Goal: Task Accomplishment & Management: Manage account settings

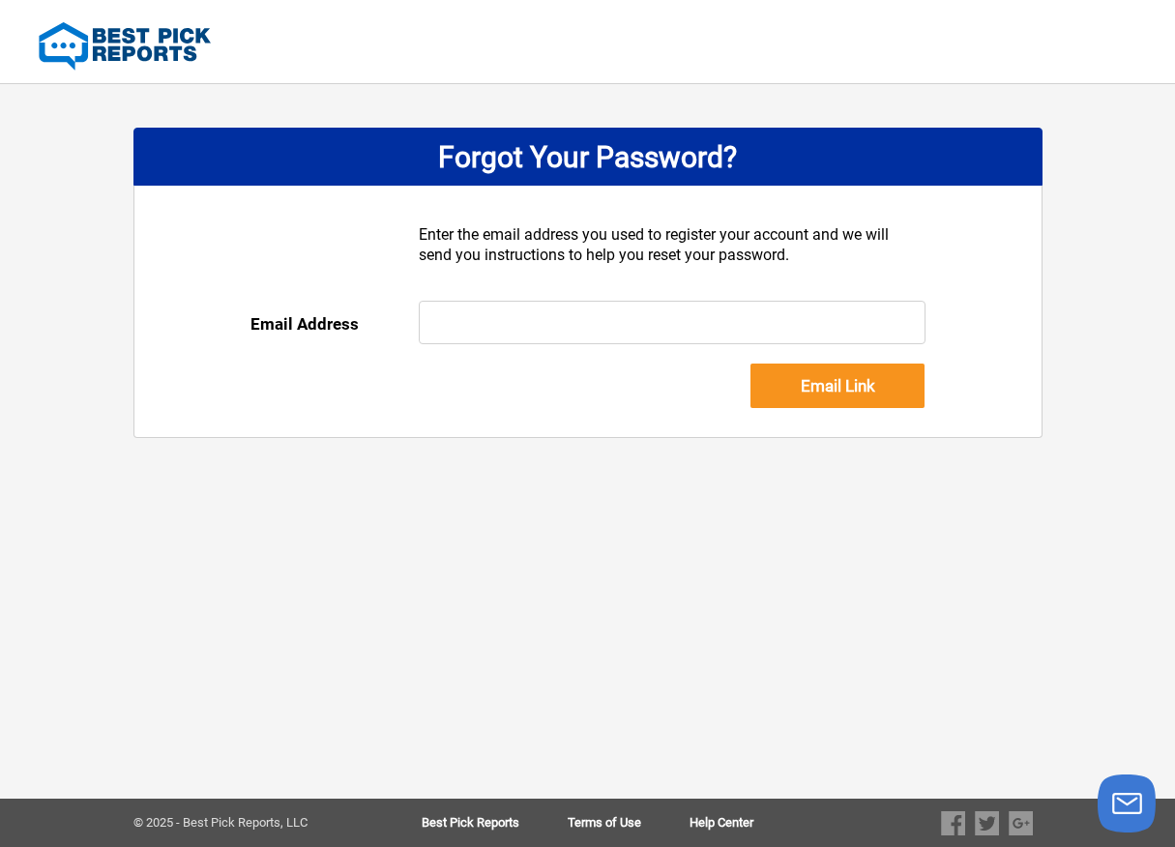
click at [814, 337] on input "text" at bounding box center [672, 323] width 507 height 44
paste input "billing@basementmasters.com"
type input "billing@basementmasters.com"
click at [838, 386] on input "Email Link" at bounding box center [838, 386] width 174 height 44
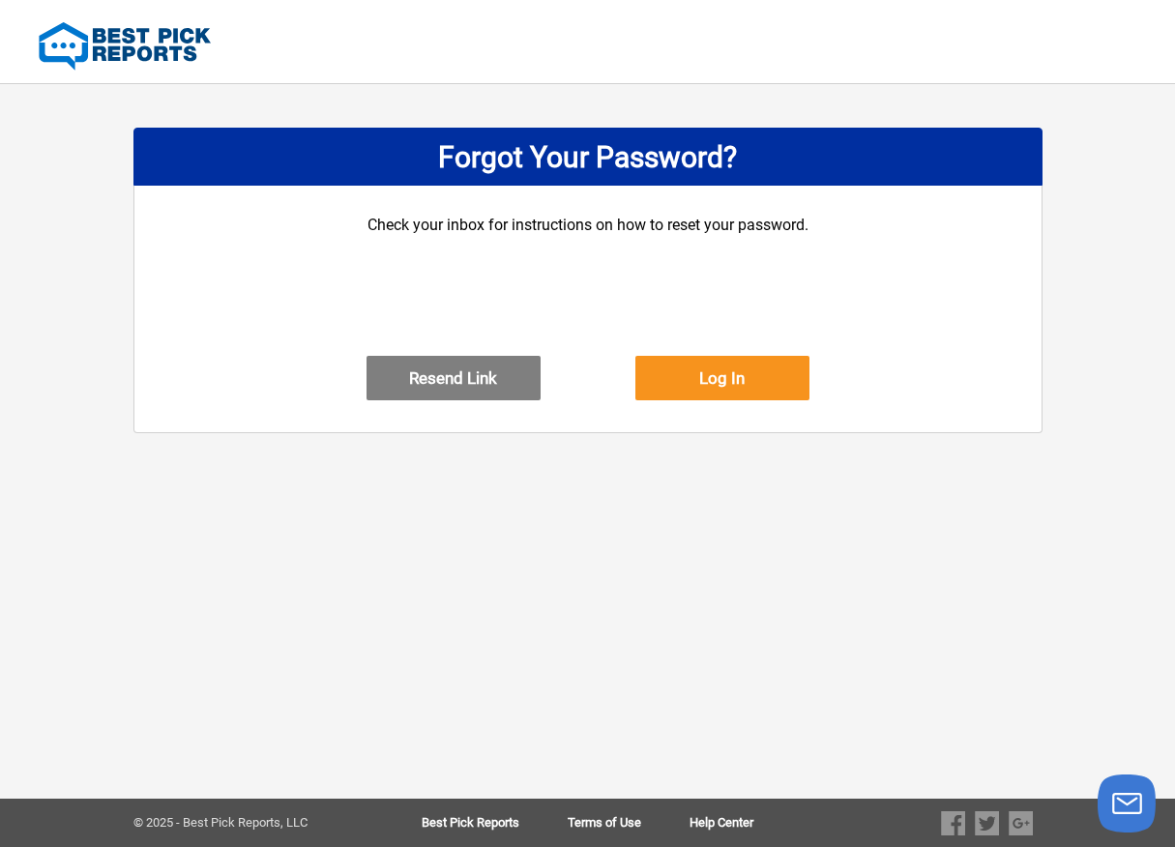
click at [390, 222] on div "Check your inbox for instructions on how to reset your password." at bounding box center [588, 285] width 443 height 141
click at [561, 121] on div "Forgot Your Password? Check your inbox for instructions on how to reset your pa…" at bounding box center [587, 268] width 909 height 369
click at [559, 159] on div "Forgot Your Password?" at bounding box center [587, 157] width 909 height 58
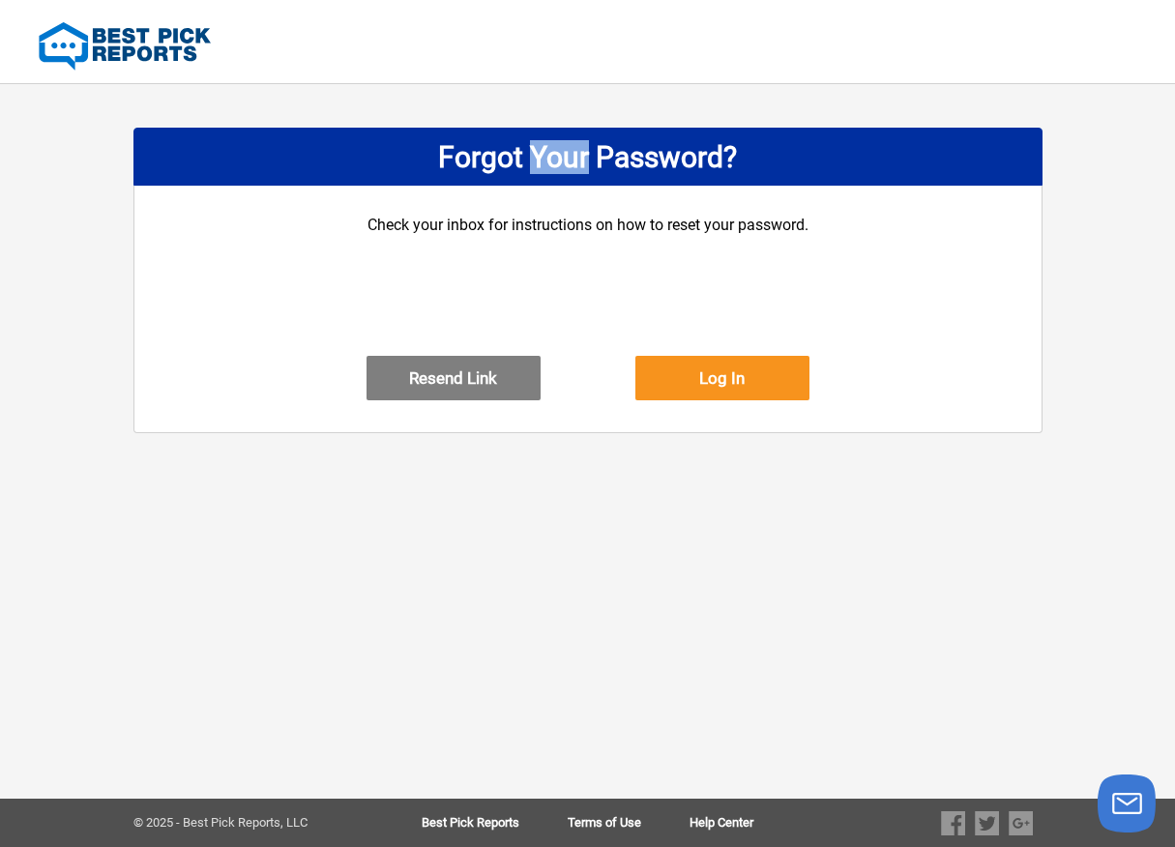
click at [430, 391] on button "Resend Link" at bounding box center [454, 378] width 174 height 44
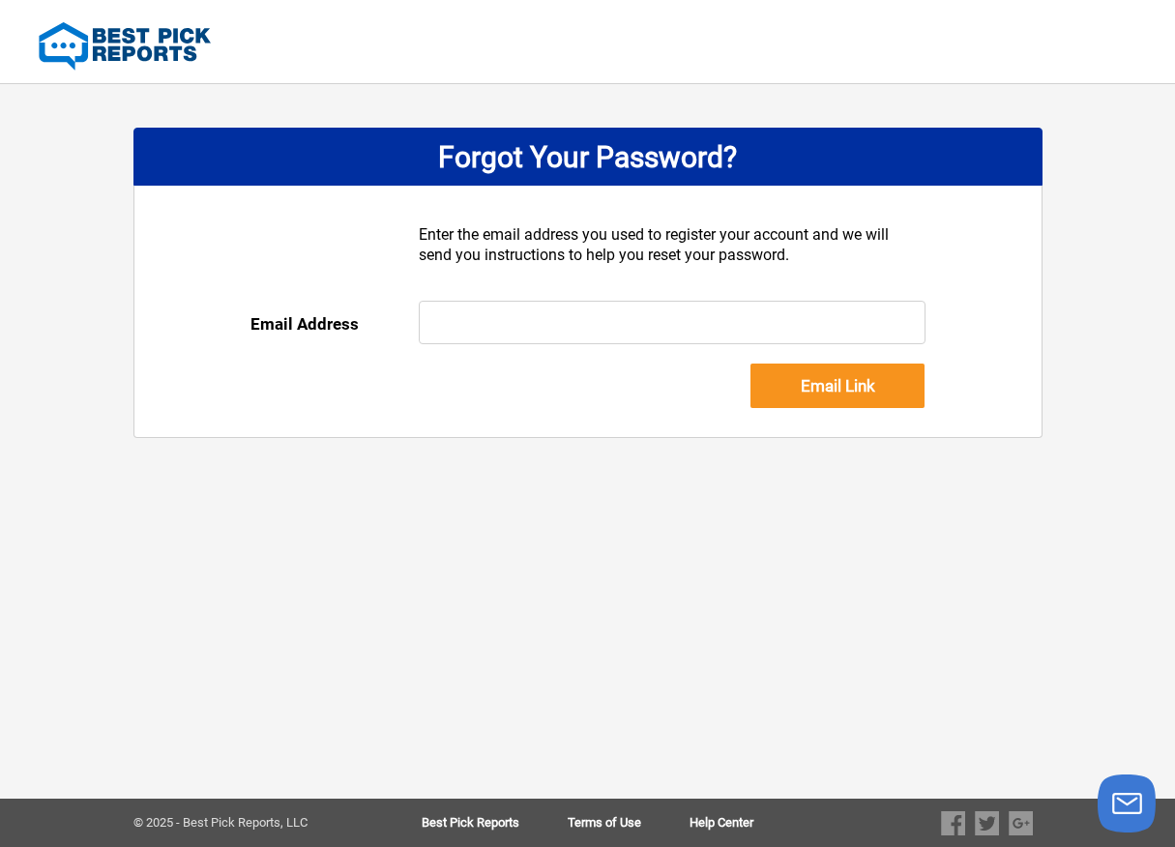
click at [701, 336] on input "text" at bounding box center [672, 323] width 507 height 44
click at [700, 333] on input "text" at bounding box center [672, 323] width 507 height 44
click at [612, 262] on div "Enter the email address you used to register your account and we will send you …" at bounding box center [672, 262] width 507 height 76
click at [500, 158] on div "Forgot Your Password?" at bounding box center [587, 157] width 909 height 58
